Goal: Task Accomplishment & Management: Manage account settings

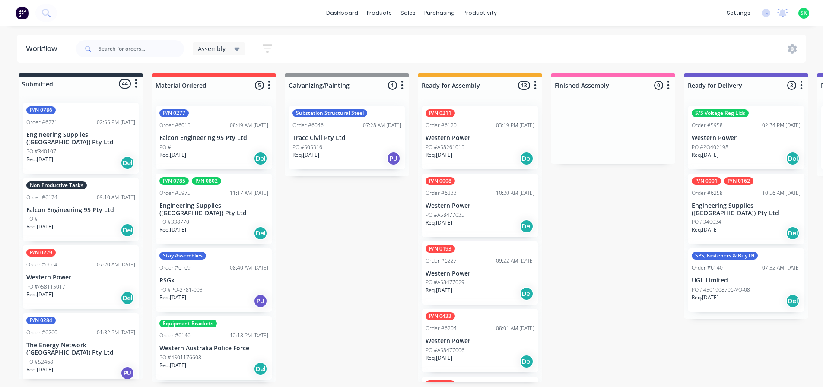
click at [82, 206] on p "Falcon Engineering 95 Pty Ltd" at bounding box center [80, 209] width 109 height 7
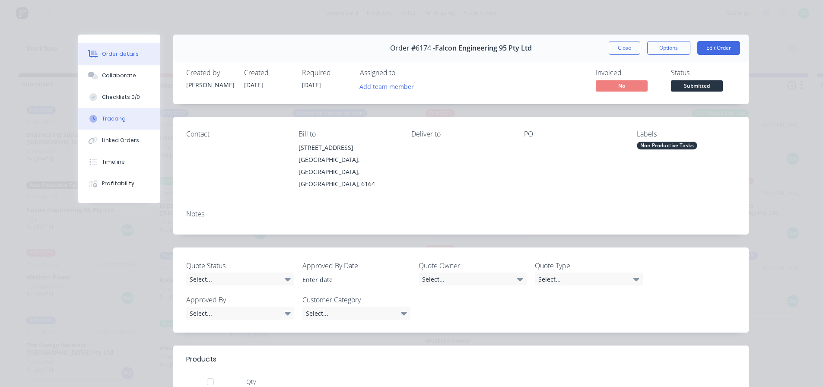
click at [117, 114] on button "Tracking" at bounding box center [119, 119] width 82 height 22
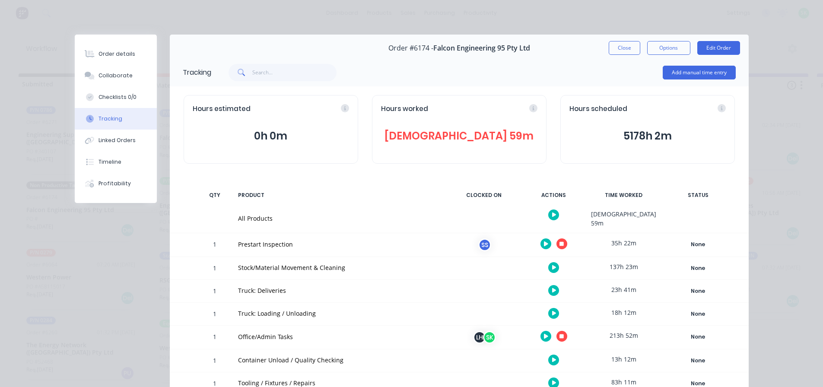
click at [559, 242] on icon "button" at bounding box center [561, 244] width 4 height 4
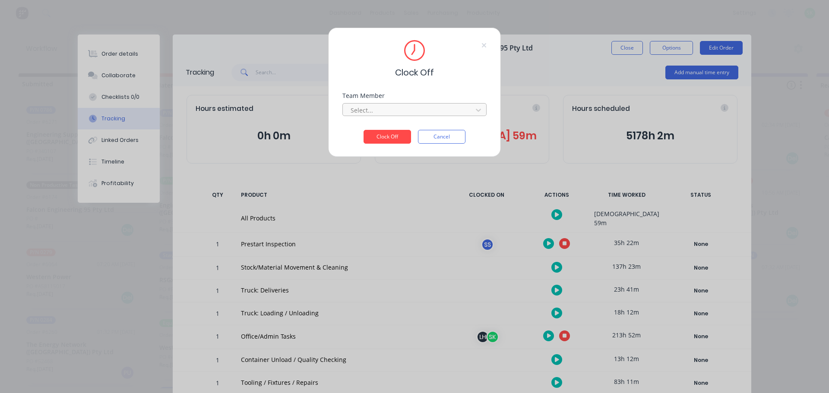
click at [433, 114] on div at bounding box center [409, 110] width 118 height 11
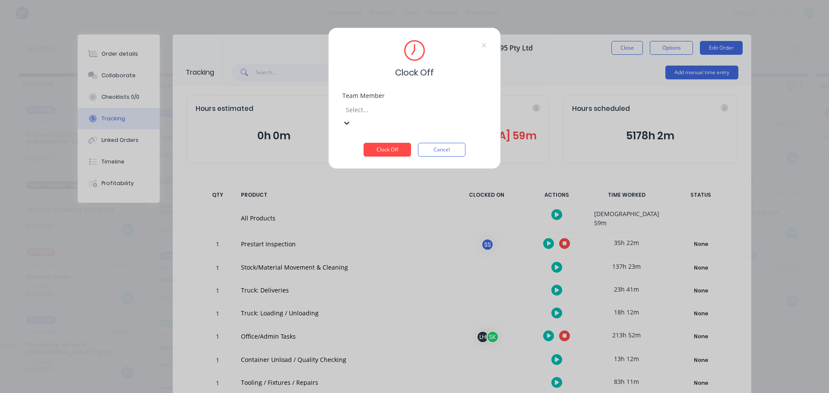
click at [412, 342] on div "Stuart Simm" at bounding box center [411, 346] width 823 height 9
click at [395, 143] on button "Clock Off" at bounding box center [387, 150] width 47 height 14
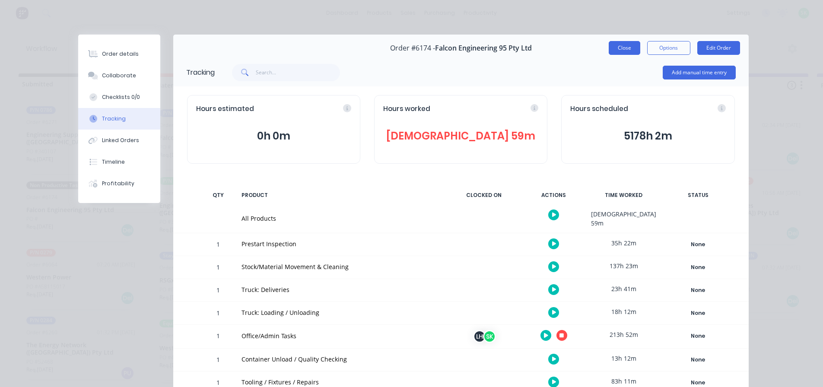
click at [617, 45] on button "Close" at bounding box center [624, 48] width 32 height 14
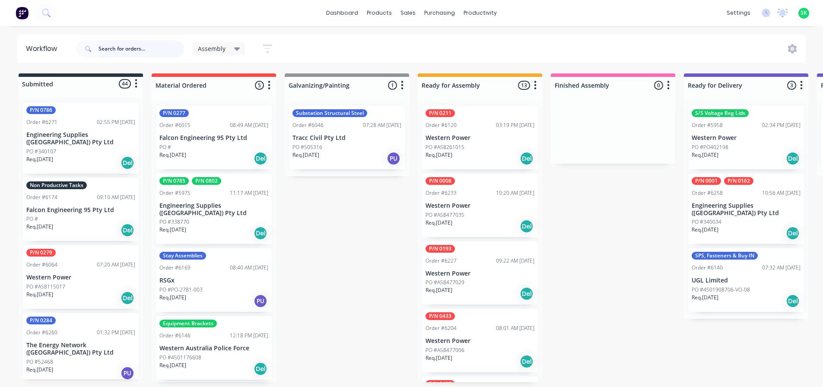
click at [113, 50] on input "text" at bounding box center [140, 48] width 85 height 17
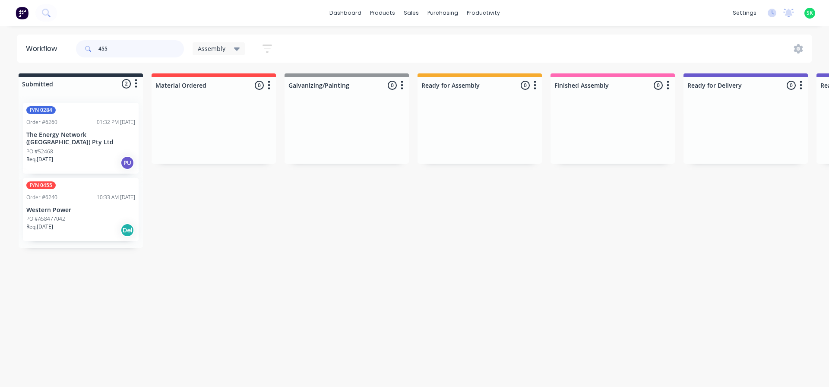
type input "455"
drag, startPoint x: 240, startPoint y: 400, endPoint x: 239, endPoint y: 414, distance: 13.4
click at [239, 335] on html "dashboard products sales purchasing productivity dashboard products Product Cat…" at bounding box center [414, 167] width 829 height 335
click at [84, 206] on p "Western Power" at bounding box center [80, 209] width 109 height 7
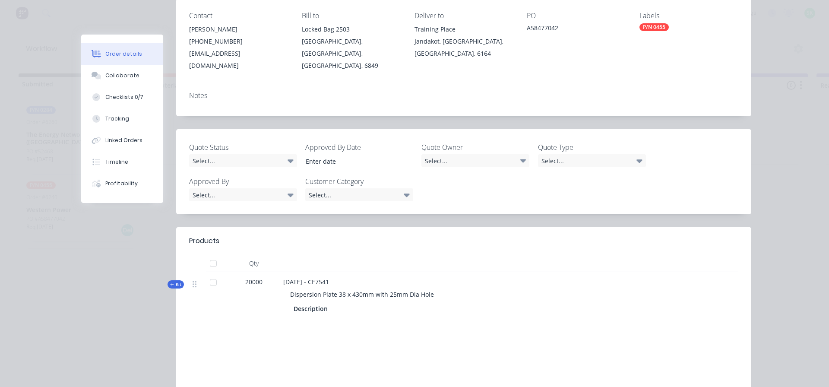
scroll to position [130, 0]
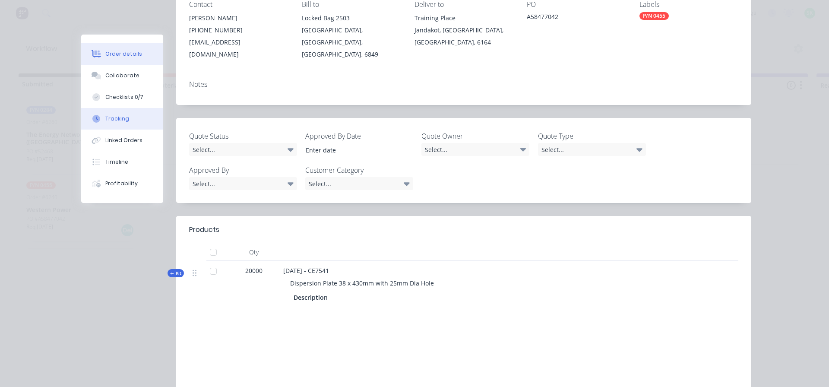
click at [127, 119] on button "Tracking" at bounding box center [122, 119] width 82 height 22
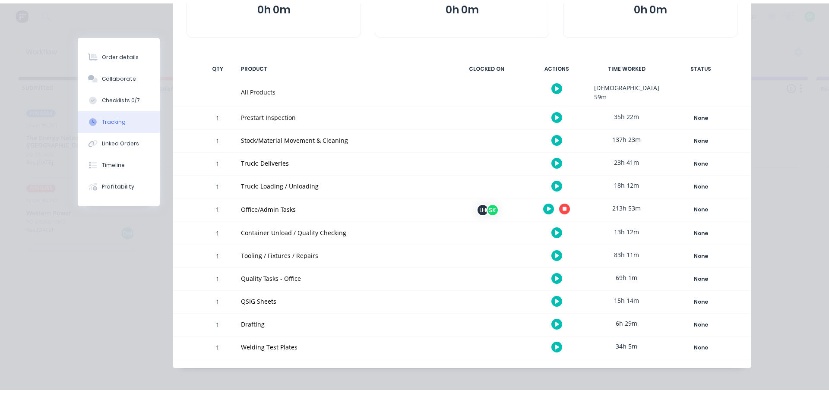
scroll to position [0, 0]
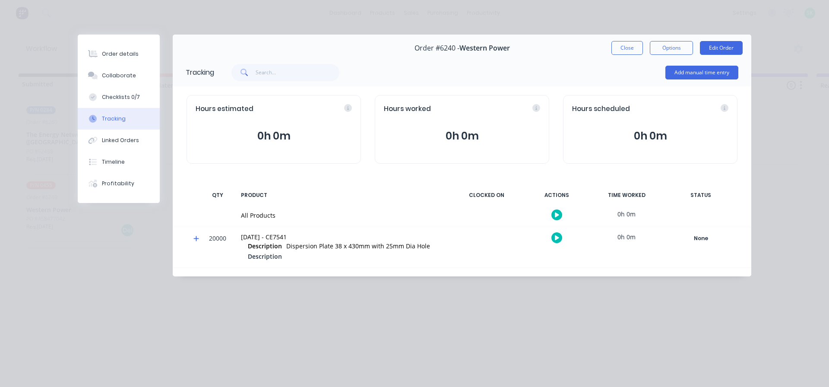
click at [553, 217] on button "button" at bounding box center [556, 214] width 11 height 11
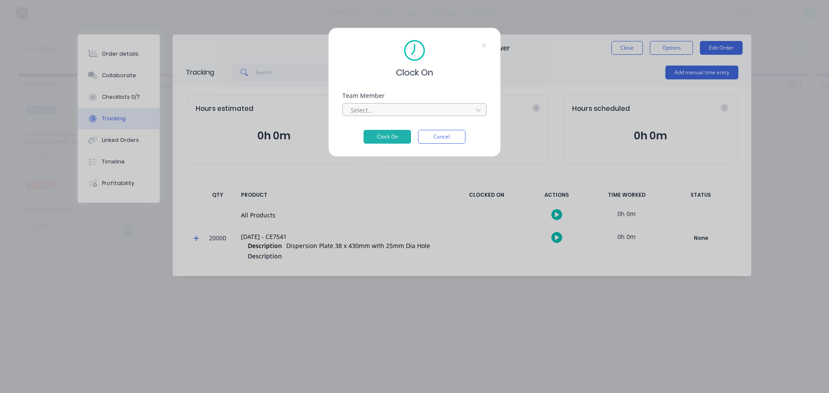
click at [384, 111] on div at bounding box center [409, 110] width 118 height 11
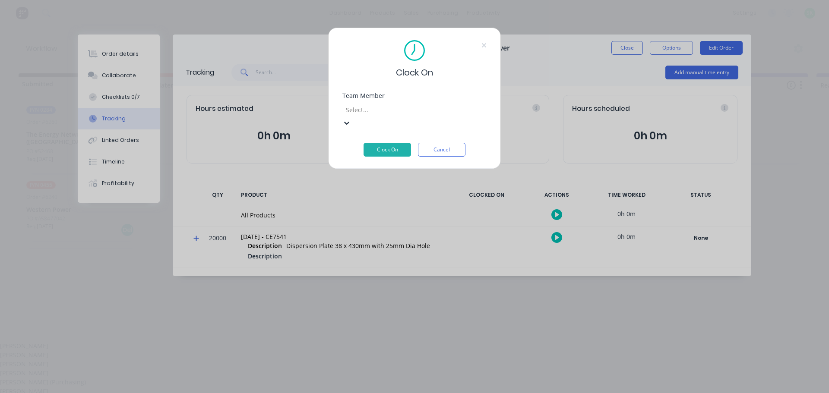
scroll to position [497, 0]
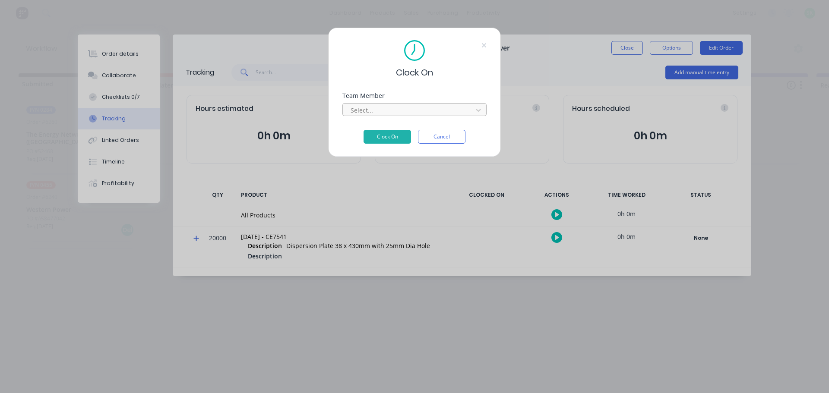
drag, startPoint x: 398, startPoint y: 186, endPoint x: 433, endPoint y: 113, distance: 81.1
click at [433, 113] on div at bounding box center [409, 110] width 118 height 11
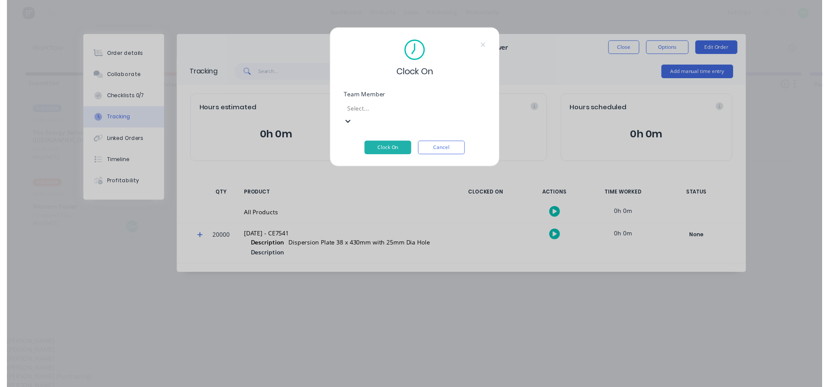
scroll to position [432, 0]
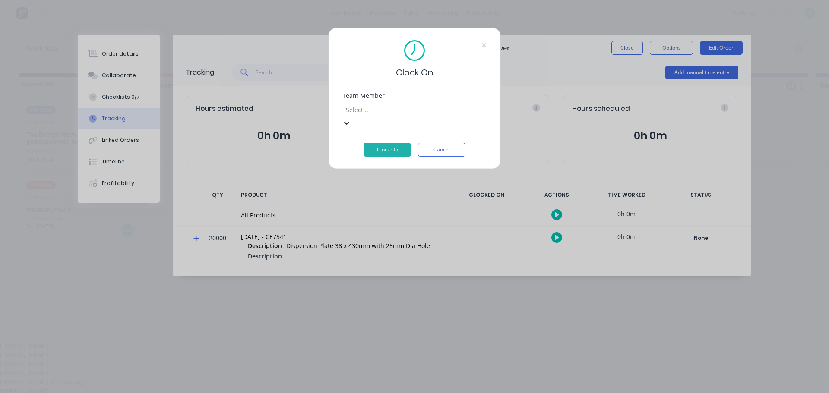
click at [399, 143] on button "Clock On" at bounding box center [387, 150] width 47 height 14
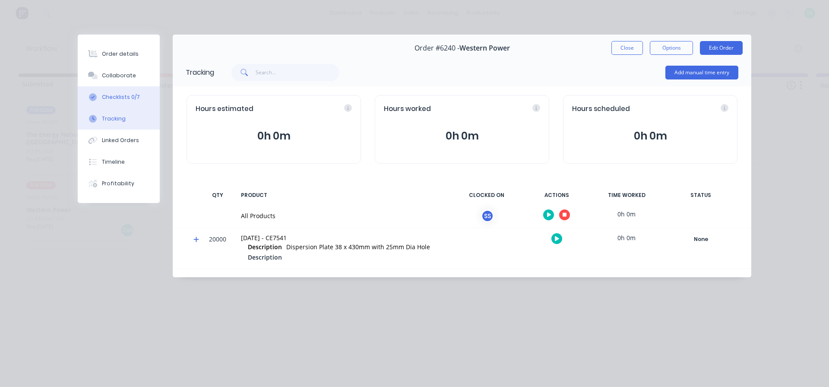
click at [102, 95] on div "Checklists 0/7" at bounding box center [121, 97] width 38 height 8
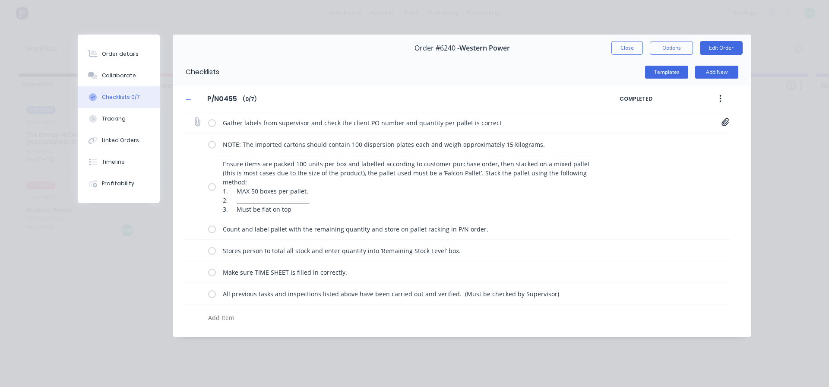
click at [212, 124] on label at bounding box center [212, 122] width 8 height 9
click at [0, 0] on input "checkbox" at bounding box center [0, 0] width 0 height 0
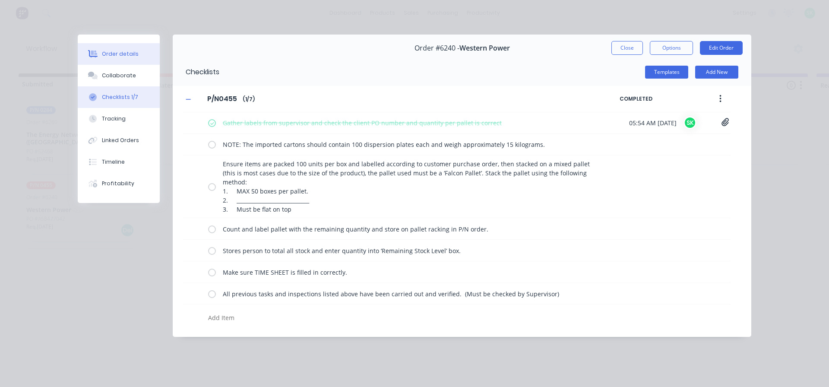
click at [119, 51] on div "Order details" at bounding box center [120, 54] width 37 height 8
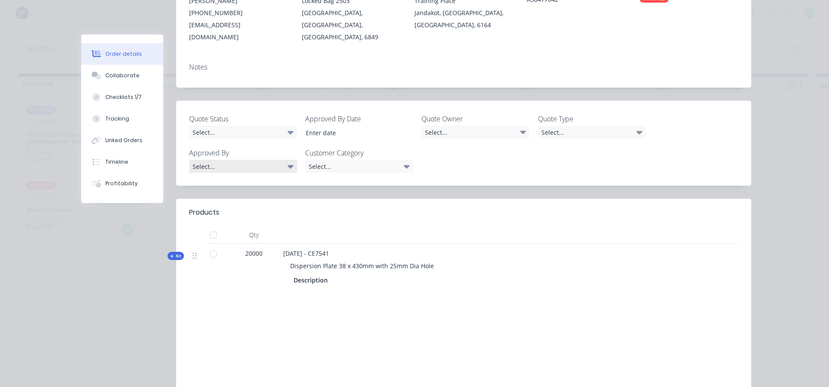
scroll to position [173, 0]
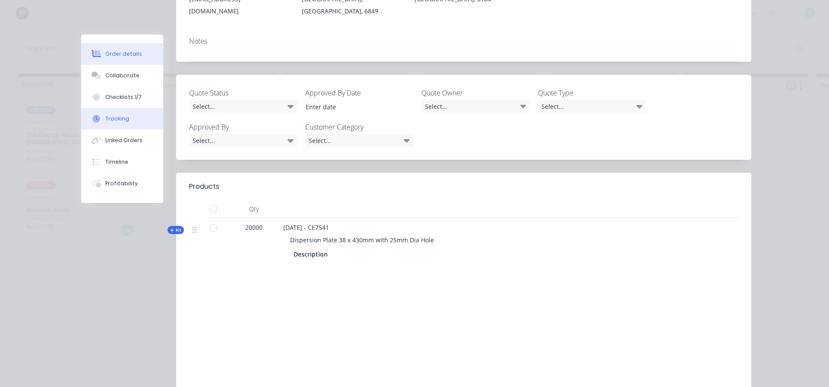
click at [105, 118] on div "Tracking" at bounding box center [117, 119] width 24 height 8
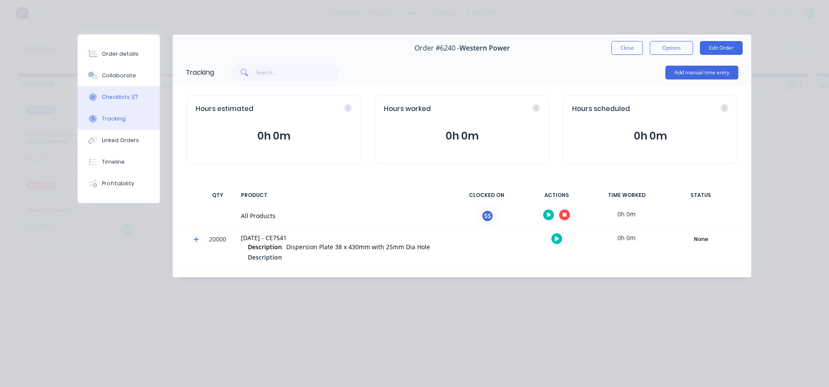
click at [107, 94] on div "Checklists 1/7" at bounding box center [120, 97] width 36 height 8
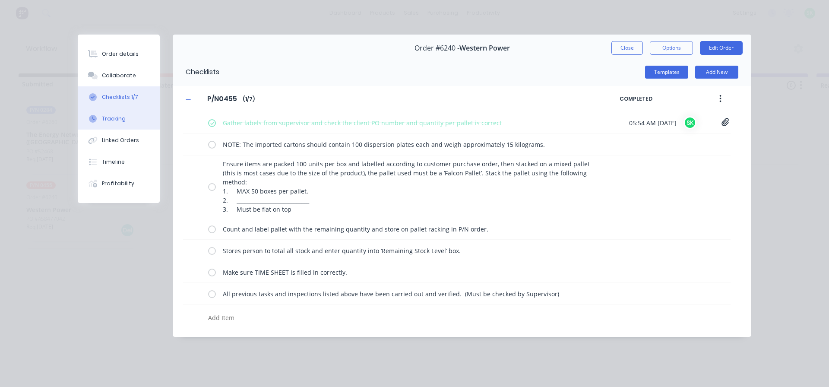
click at [122, 120] on div "Tracking" at bounding box center [114, 119] width 24 height 8
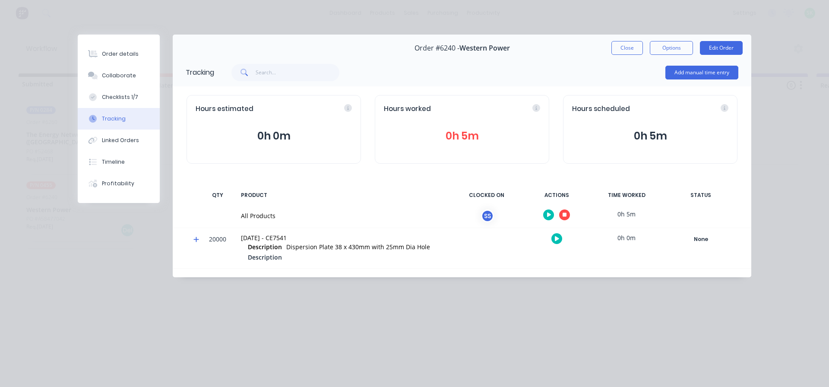
click at [551, 217] on icon "button" at bounding box center [549, 215] width 4 height 6
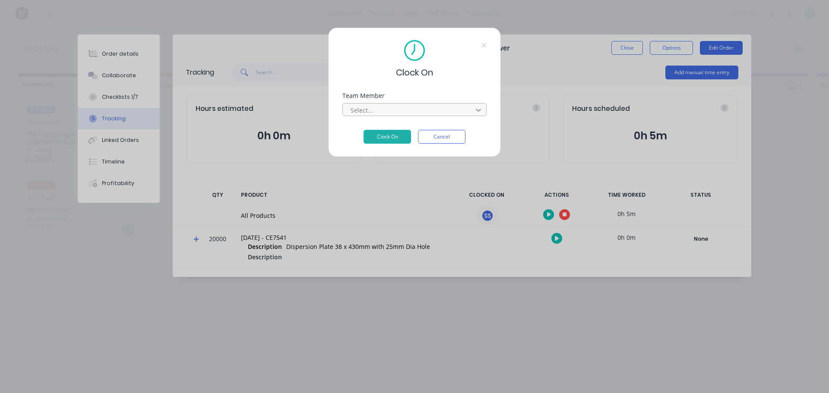
click at [480, 113] on icon at bounding box center [478, 110] width 9 height 9
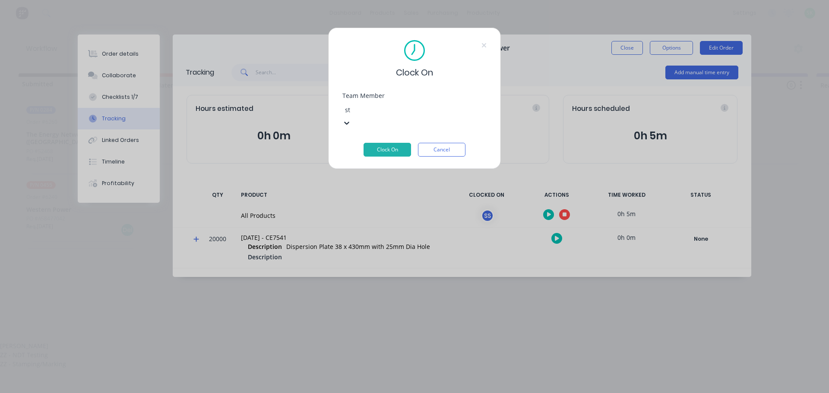
type input "ste"
click at [415, 342] on div "[PERSON_NAME]" at bounding box center [414, 346] width 829 height 9
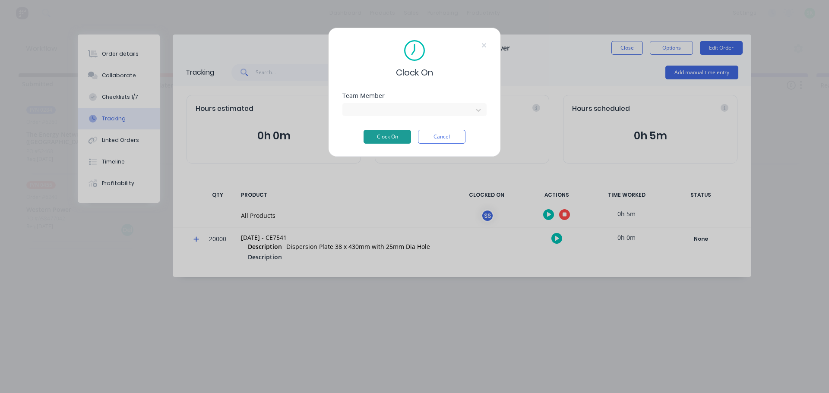
click at [393, 135] on button "Clock On" at bounding box center [387, 137] width 47 height 14
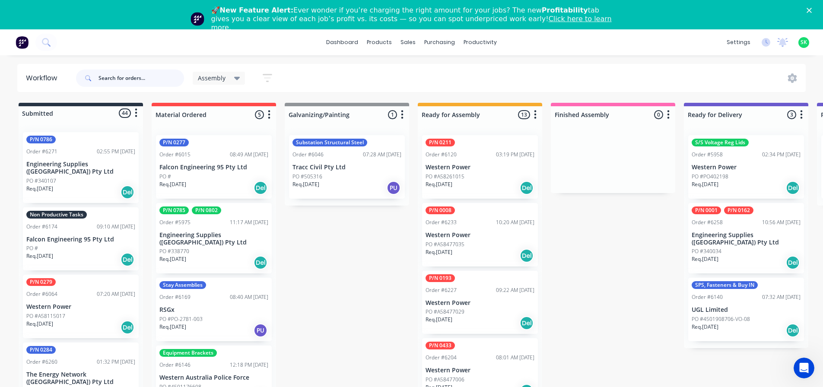
click at [127, 78] on input "text" at bounding box center [140, 78] width 85 height 17
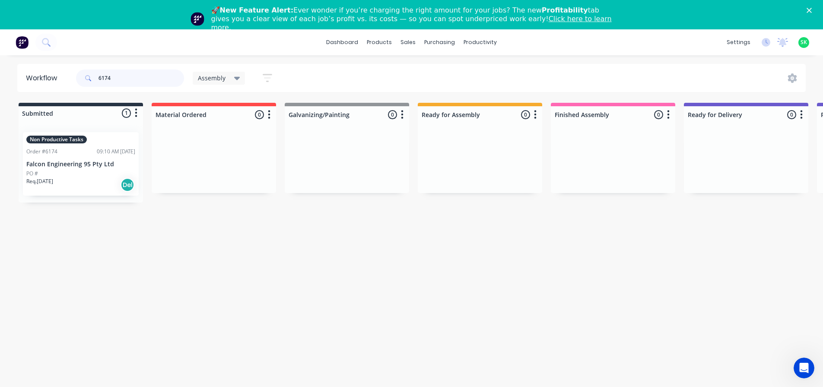
type input "6174"
click at [88, 161] on p "Falcon Engineering 95 Pty Ltd" at bounding box center [80, 164] width 109 height 7
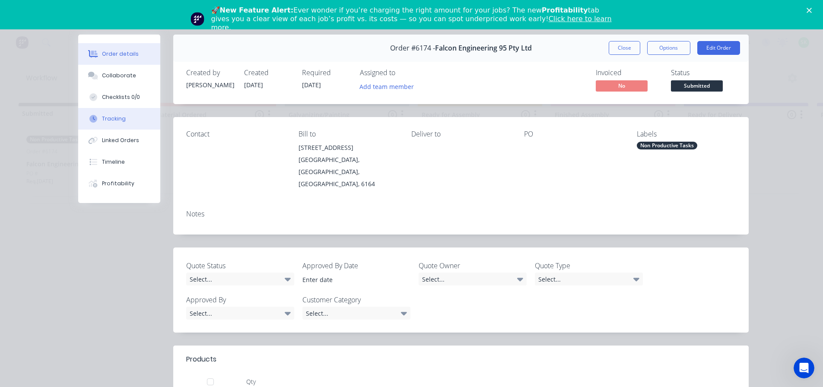
click at [132, 122] on button "Tracking" at bounding box center [119, 119] width 82 height 22
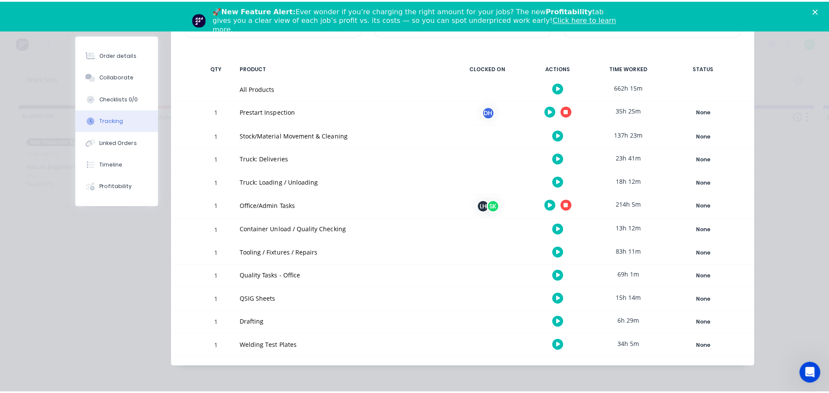
scroll to position [130, 0]
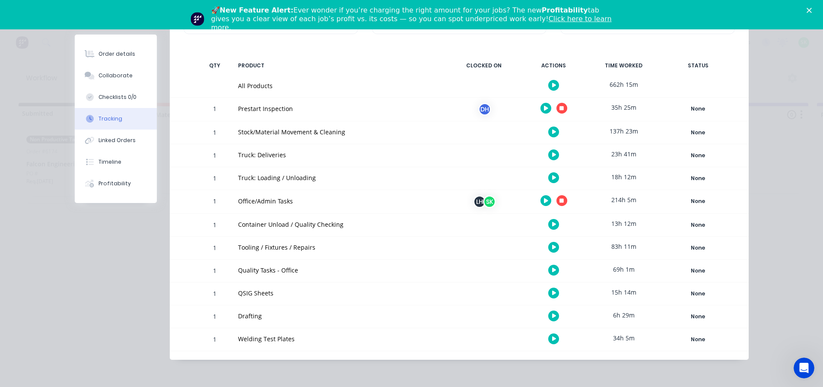
click at [560, 201] on icon "button" at bounding box center [561, 201] width 4 height 4
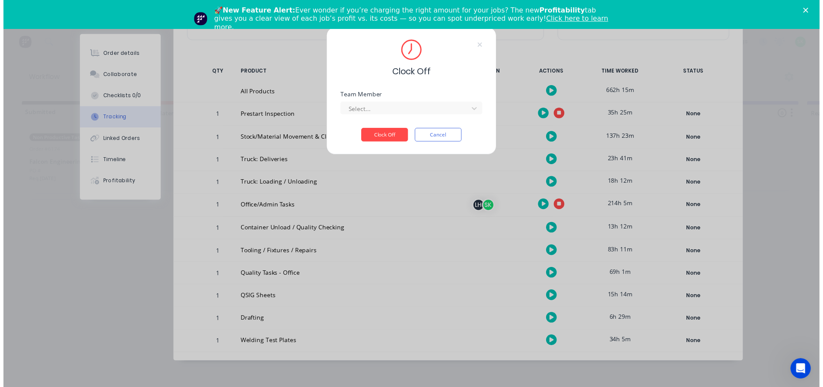
scroll to position [123, 0]
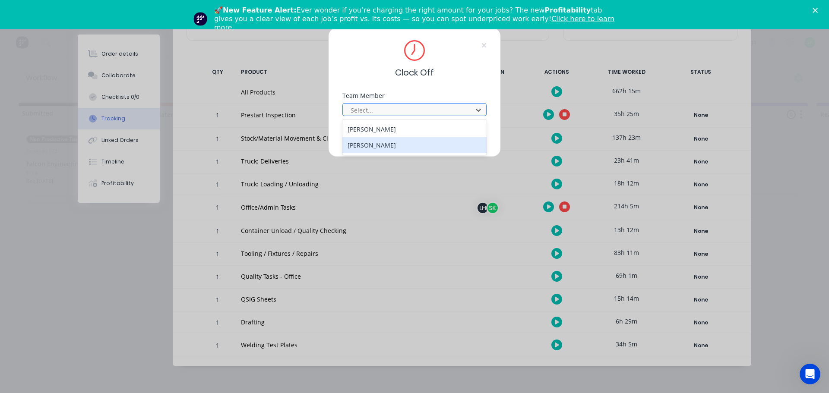
click at [415, 142] on div "[PERSON_NAME]" at bounding box center [414, 145] width 144 height 16
click at [401, 139] on button "Clock Off" at bounding box center [387, 137] width 47 height 14
